Goal: Task Accomplishment & Management: Use online tool/utility

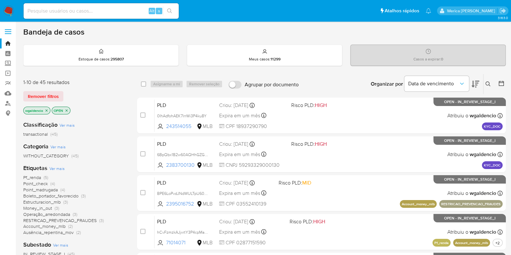
click at [91, 219] on span "RESTRICAO_PREVENCAO_FRAUDES" at bounding box center [59, 220] width 73 height 6
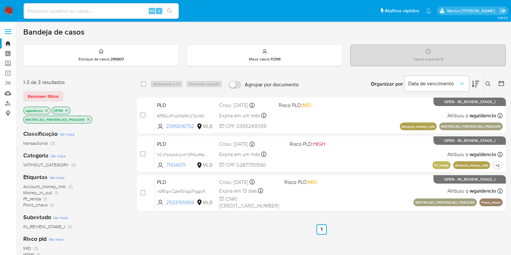
click at [89, 119] on icon "close-filter" at bounding box center [88, 120] width 4 height 4
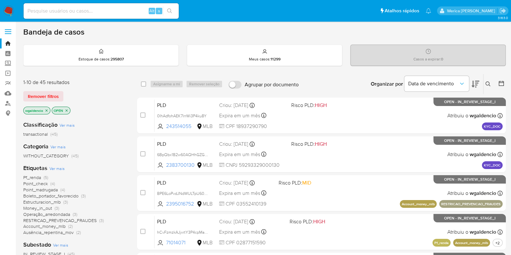
click at [77, 217] on span "RESTRICAO_PREVENCAO_FRAUDES" at bounding box center [59, 220] width 73 height 6
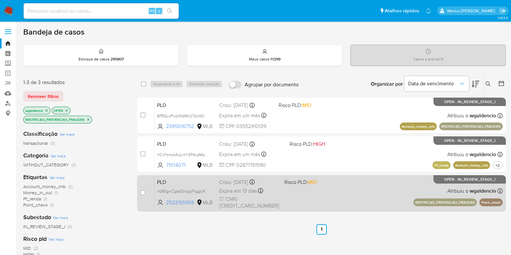
click at [277, 199] on span "CNPJ 50028199000134" at bounding box center [249, 203] width 60 height 14
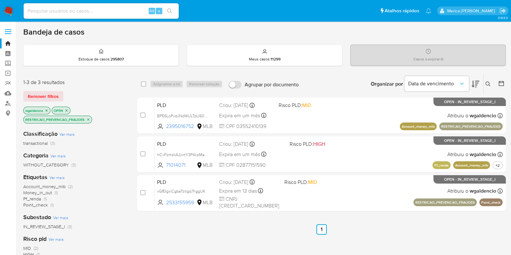
click at [88, 119] on icon "close-filter" at bounding box center [88, 120] width 4 height 4
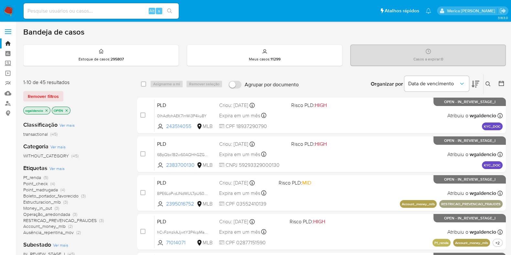
click at [59, 170] on span "Ver mais" at bounding box center [56, 169] width 15 height 6
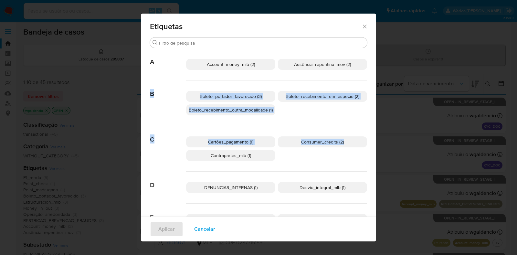
drag, startPoint x: 370, startPoint y: 71, endPoint x: 371, endPoint y: 144, distance: 72.7
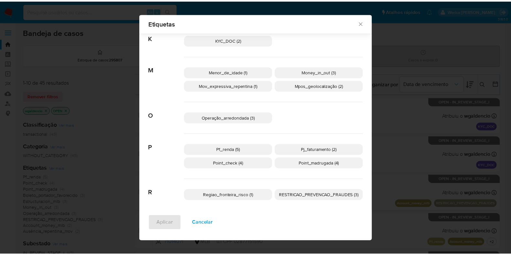
scroll to position [274, 0]
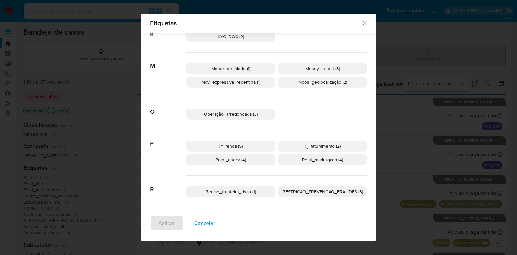
click at [340, 86] on p "Mpos_geolocalização (2)" at bounding box center [322, 82] width 89 height 11
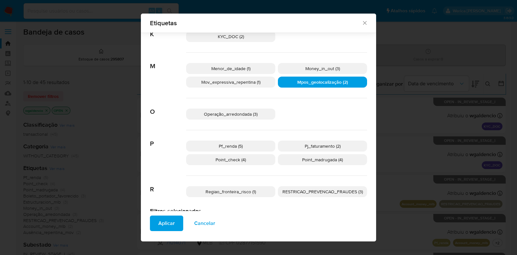
click at [171, 222] on button "Aplicar" at bounding box center [166, 224] width 33 height 16
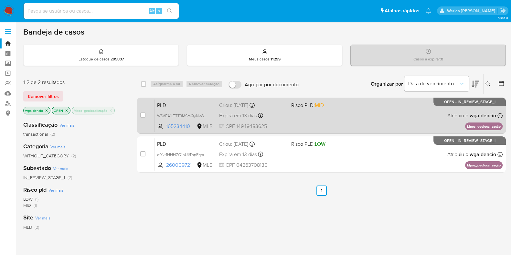
click at [318, 117] on div "PLD WSdEA1LTTT3MSmQyNvWo3vuU 165234410 MLB Risco PLD: MID Criou: 12/09/2025 Cri…" at bounding box center [329, 115] width 348 height 33
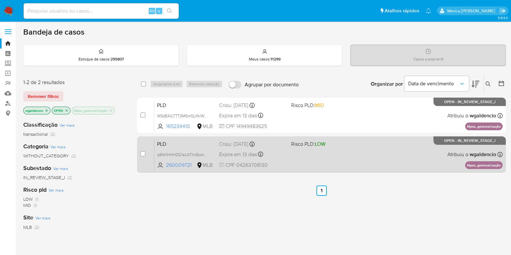
click at [349, 156] on div "PLD q9Nt1HHHZQ1aUkThnEqmTKXP 260009721 MLB Risco PLD: LOW Criou: 12/09/2025 Cri…" at bounding box center [329, 154] width 348 height 33
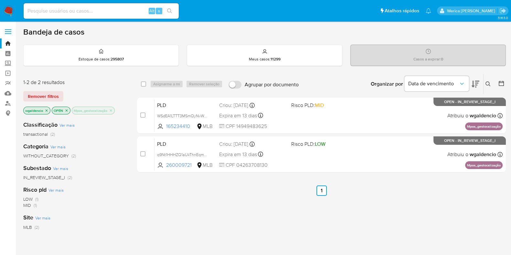
click at [113, 111] on icon "close-filter" at bounding box center [111, 111] width 4 height 4
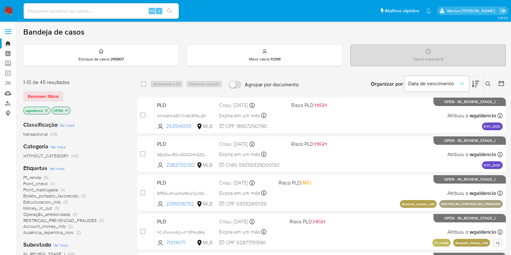
click at [37, 210] on span "Money_in_out" at bounding box center [37, 208] width 29 height 6
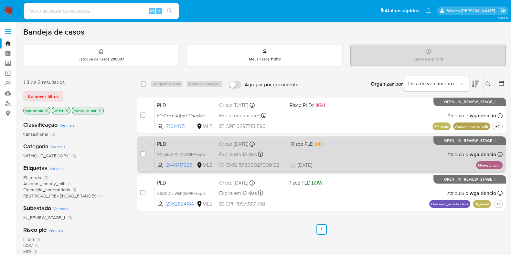
click at [341, 148] on div "PLD YOu4twXkTlhCvYMbEmqYa7Bc 2449117325 MLB Risco PLD: MID Criou: 12/09/2025 Cr…" at bounding box center [329, 154] width 348 height 33
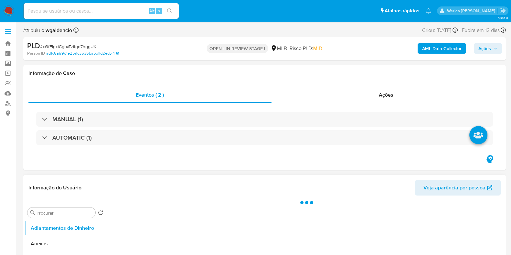
select select "10"
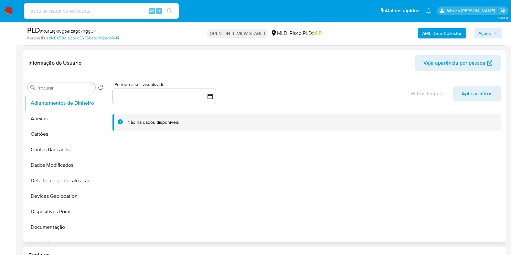
scroll to position [161, 0]
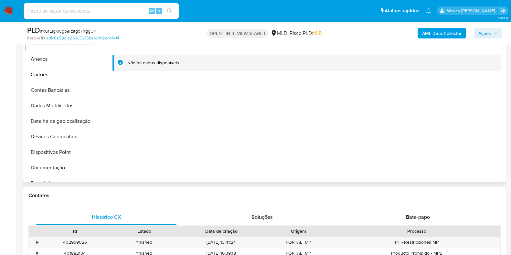
drag, startPoint x: 106, startPoint y: 63, endPoint x: 104, endPoint y: 89, distance: 26.2
click at [104, 89] on div "Procurar Retornar ao pedido padrão Adiantamentos de Dinheiro Anexos Cartões Con…" at bounding box center [264, 100] width 479 height 166
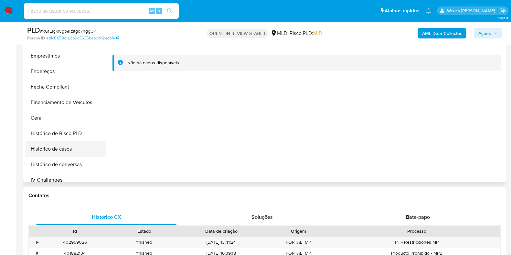
click at [60, 145] on button "Histórico de casos" at bounding box center [63, 149] width 76 height 16
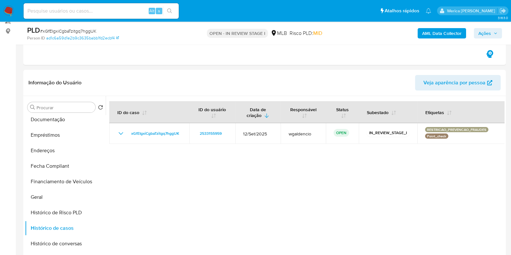
scroll to position [0, 0]
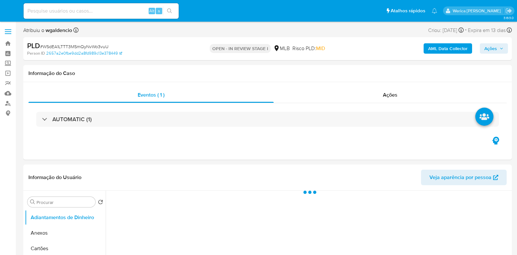
select select "10"
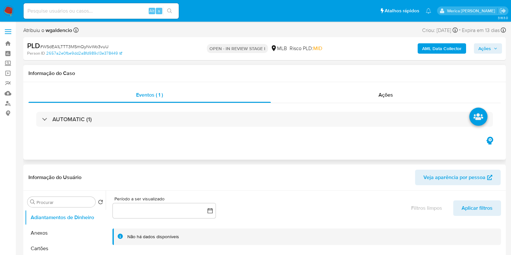
drag, startPoint x: 231, startPoint y: 162, endPoint x: 241, endPoint y: 154, distance: 12.2
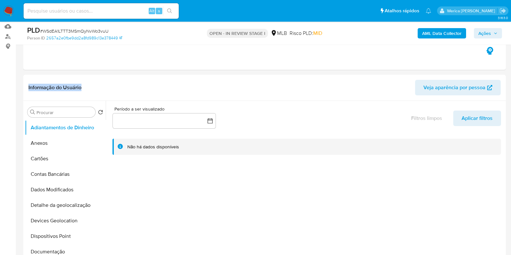
scroll to position [92, 0]
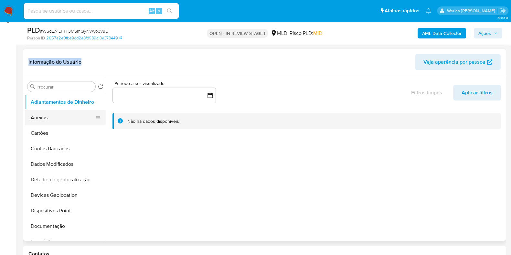
click at [101, 117] on button "Anexos" at bounding box center [63, 118] width 76 height 16
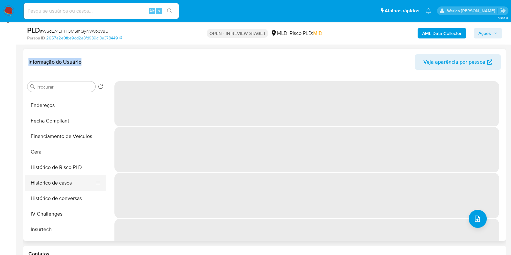
scroll to position [166, 0]
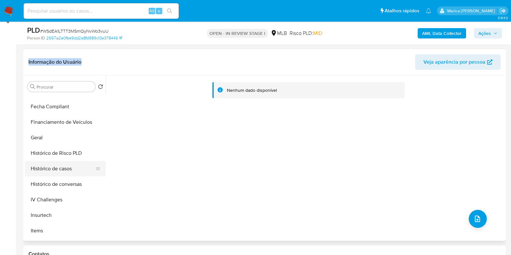
click at [62, 166] on button "Histórico de casos" at bounding box center [63, 169] width 76 height 16
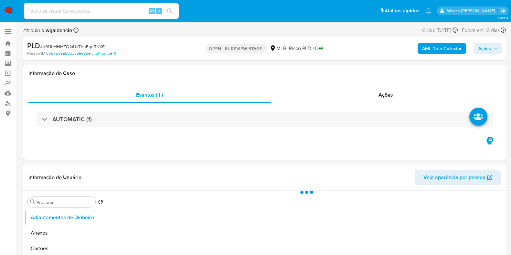
select select "10"
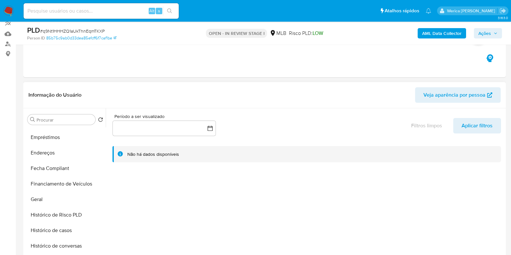
scroll to position [141, 0]
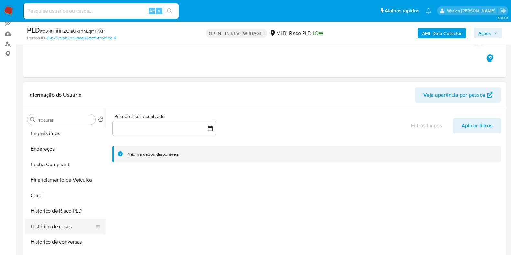
click at [62, 224] on button "Histórico de casos" at bounding box center [63, 227] width 76 height 16
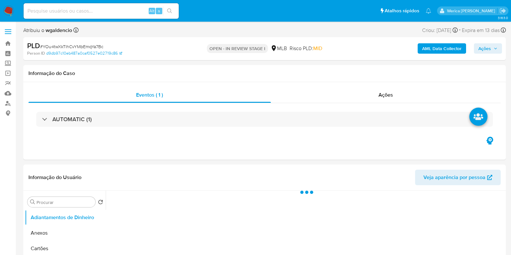
select select "10"
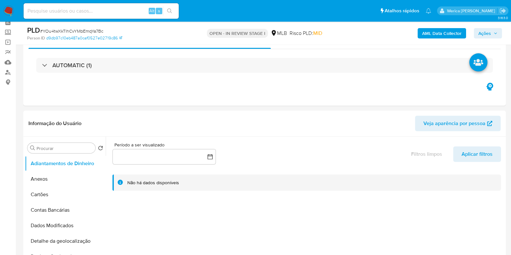
scroll to position [48, 0]
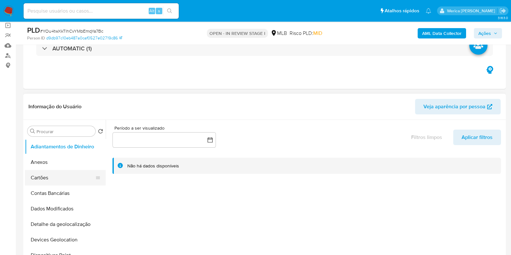
drag, startPoint x: 105, startPoint y: 146, endPoint x: 103, endPoint y: 173, distance: 27.6
click at [103, 173] on div "Procurar Retornar ao pedido padrão Adiantamentos de Dinheiro Anexos Cartões Con…" at bounding box center [264, 203] width 479 height 166
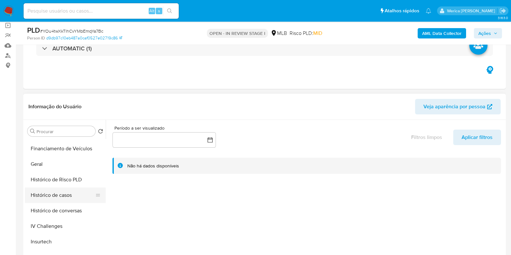
scroll to position [176, 0]
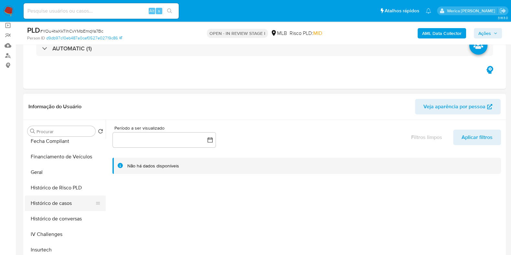
click at [63, 203] on button "Histórico de casos" at bounding box center [63, 204] width 76 height 16
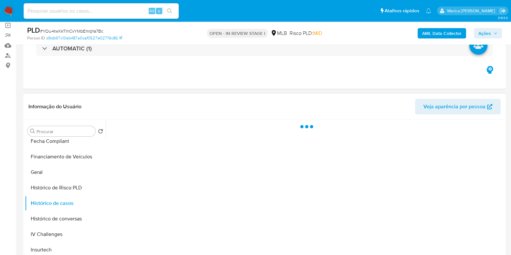
click at [322, 120] on div at bounding box center [305, 203] width 399 height 166
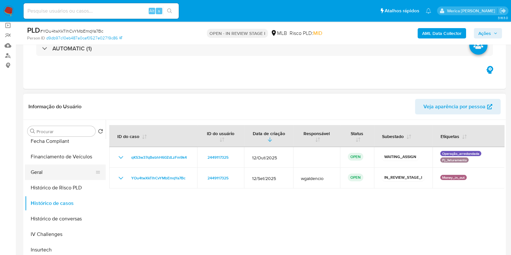
click at [48, 177] on button "Geral" at bounding box center [63, 173] width 76 height 16
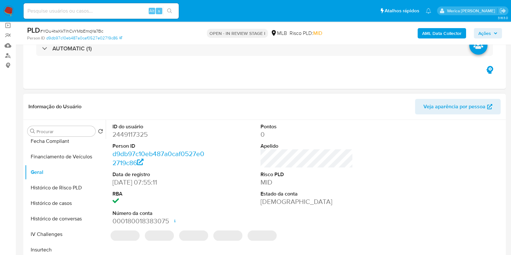
click at [126, 135] on dd "2449117325" at bounding box center [158, 134] width 92 height 9
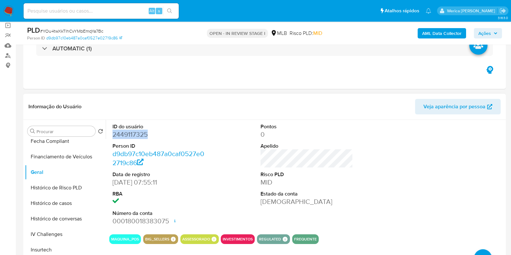
copy dd "2449117325"
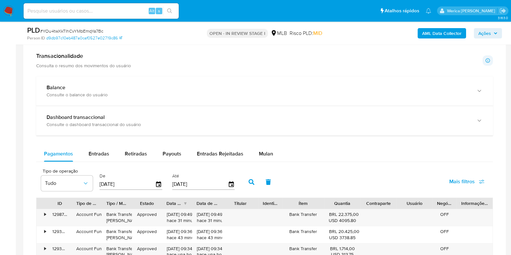
scroll to position [452, 0]
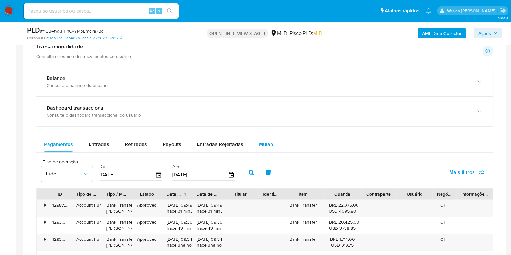
click at [265, 150] on div "Mulan" at bounding box center [266, 145] width 14 height 16
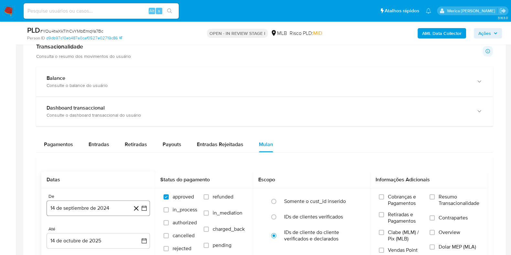
click at [98, 209] on button "14 de septiembre de 2024" at bounding box center [98, 208] width 103 height 16
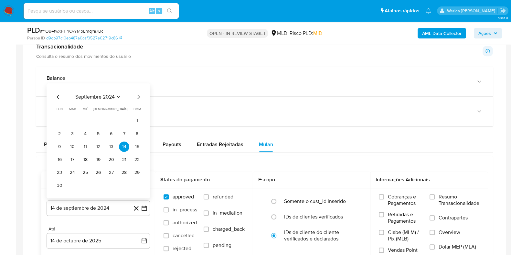
click at [107, 99] on span "septiembre 2024" at bounding box center [94, 97] width 39 height 6
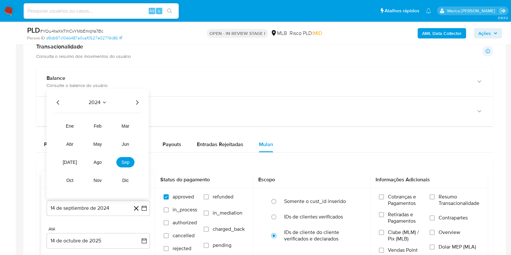
click at [136, 102] on icon "Año siguiente" at bounding box center [137, 103] width 8 height 8
click at [100, 164] on span "ago" at bounding box center [98, 162] width 8 height 5
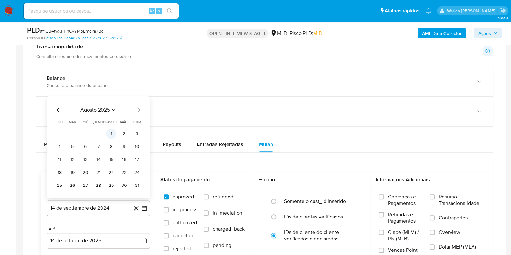
click at [114, 134] on button "1" at bounding box center [111, 134] width 10 height 10
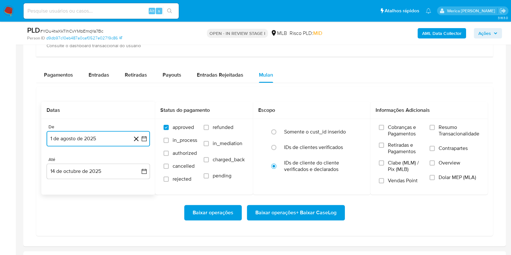
scroll to position [521, 0]
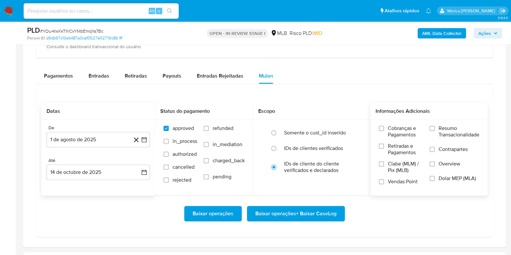
click at [450, 133] on span "Resumo Transacionalidade" at bounding box center [459, 131] width 41 height 13
click at [435, 131] on input "Resumo Transacionalidade" at bounding box center [432, 128] width 5 height 5
click at [447, 161] on span "Overview" at bounding box center [450, 164] width 22 height 6
click at [435, 161] on input "Overview" at bounding box center [432, 163] width 5 height 5
click at [341, 213] on button "Baixar operações + Baixar CaseLog" at bounding box center [296, 214] width 98 height 16
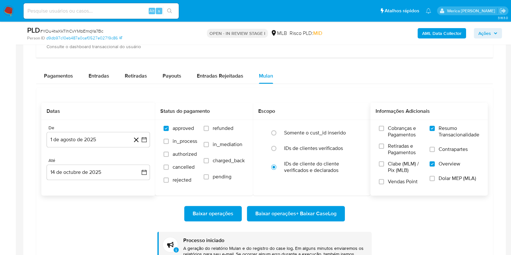
click at [0, 220] on aside "Bandeja Painel Screening Pesquisa em Listas Watchlist Ferramentas Operações em …" at bounding box center [8, 31] width 16 height 1105
